Goal: Check status: Check status

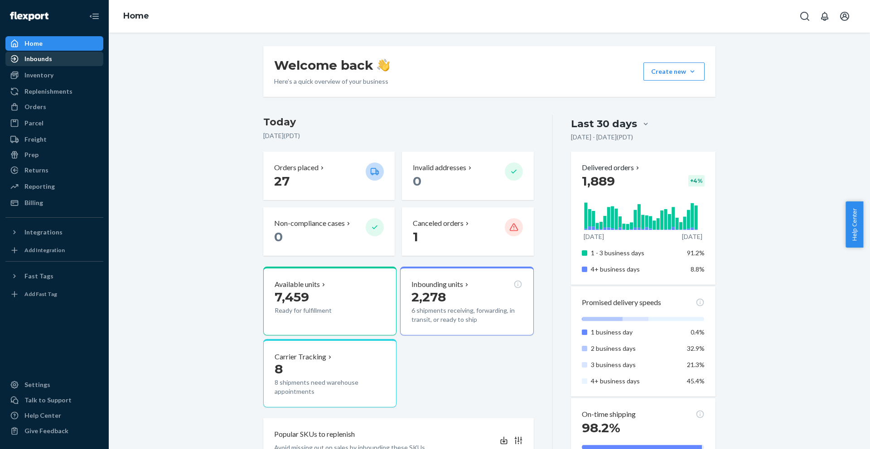
click at [44, 61] on div "Inbounds" at bounding box center [38, 58] width 28 height 9
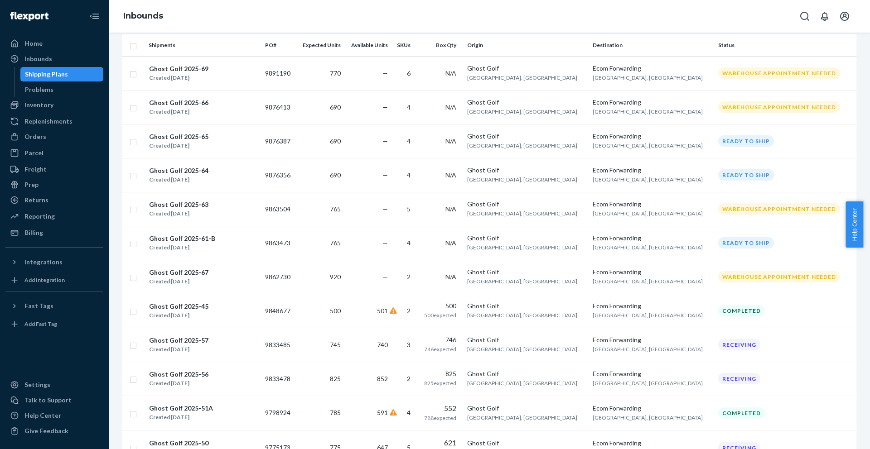
scroll to position [71, 0]
click at [203, 206] on div "Ghost Golf 2025-63" at bounding box center [178, 204] width 59 height 9
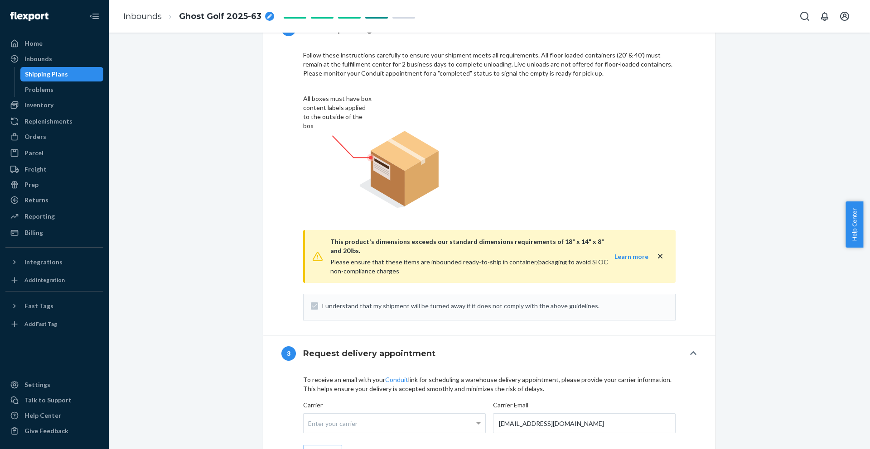
scroll to position [708, 0]
click at [396, 376] on link "Conduit" at bounding box center [396, 380] width 23 height 8
